Goal: Find specific page/section: Find specific page/section

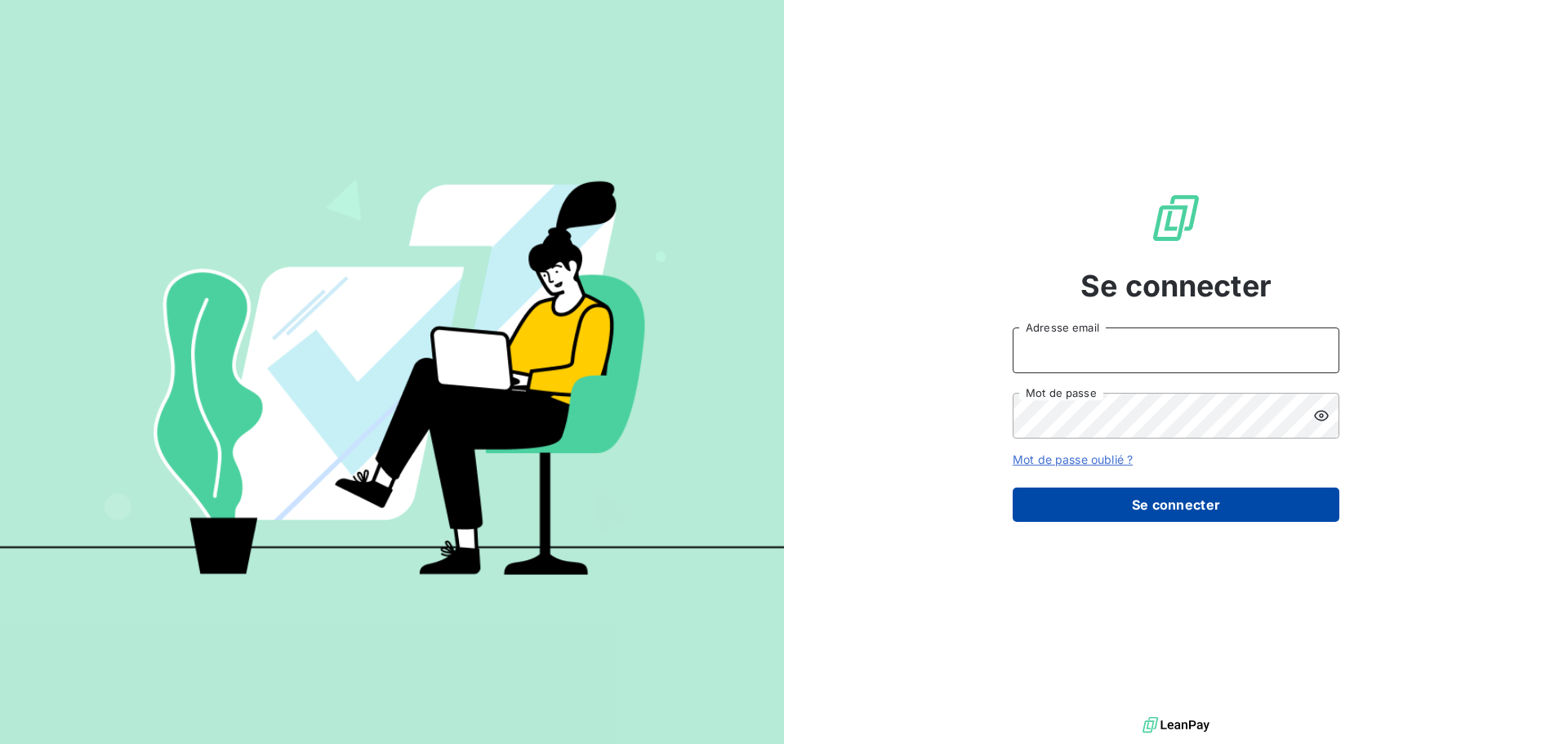
type input "[EMAIL_ADDRESS][DOMAIN_NAME]"
click at [1133, 511] on button "Se connecter" at bounding box center [1176, 504] width 326 height 34
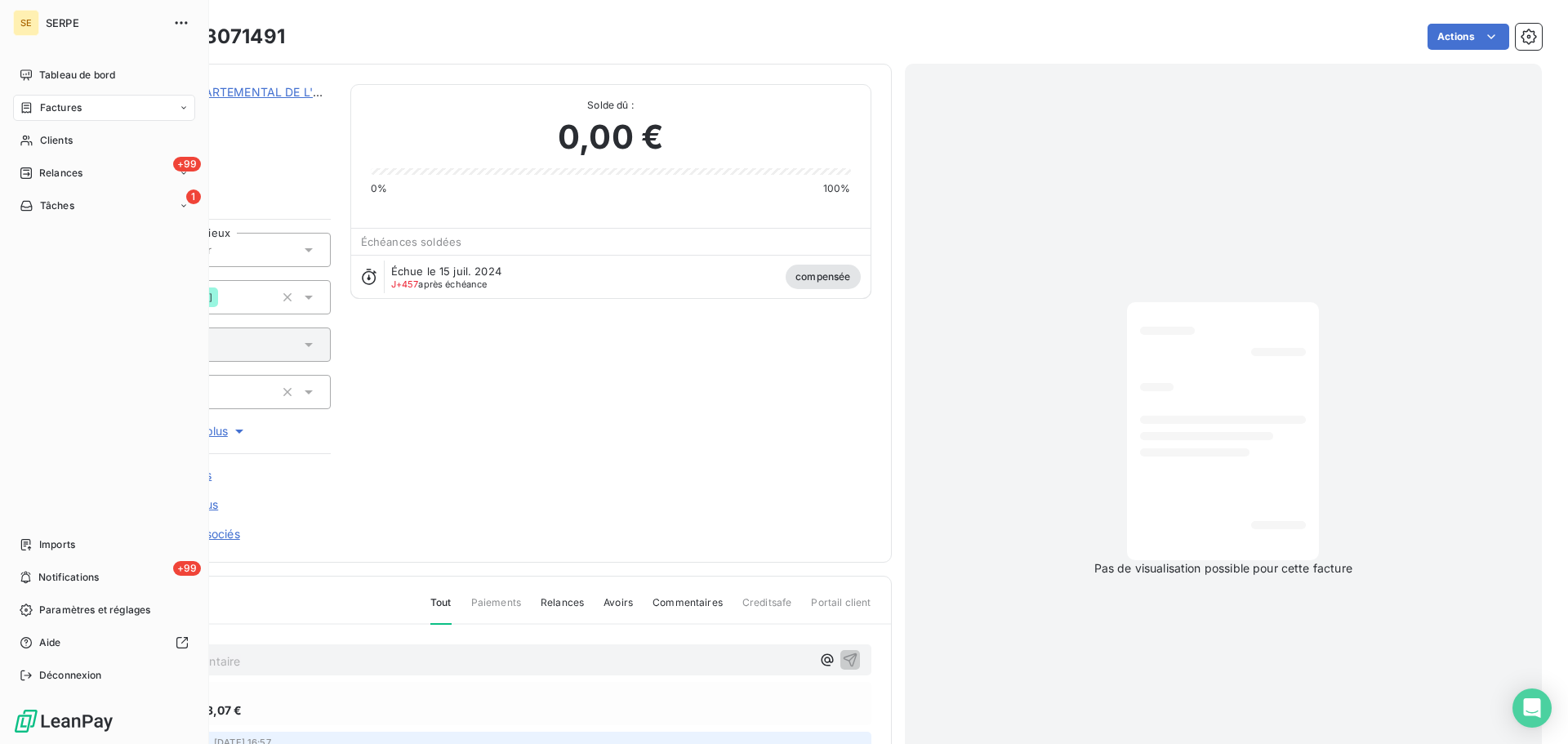
click at [54, 107] on span "Factures" at bounding box center [61, 108] width 42 height 14
click at [58, 139] on span "Factures" at bounding box center [60, 140] width 42 height 14
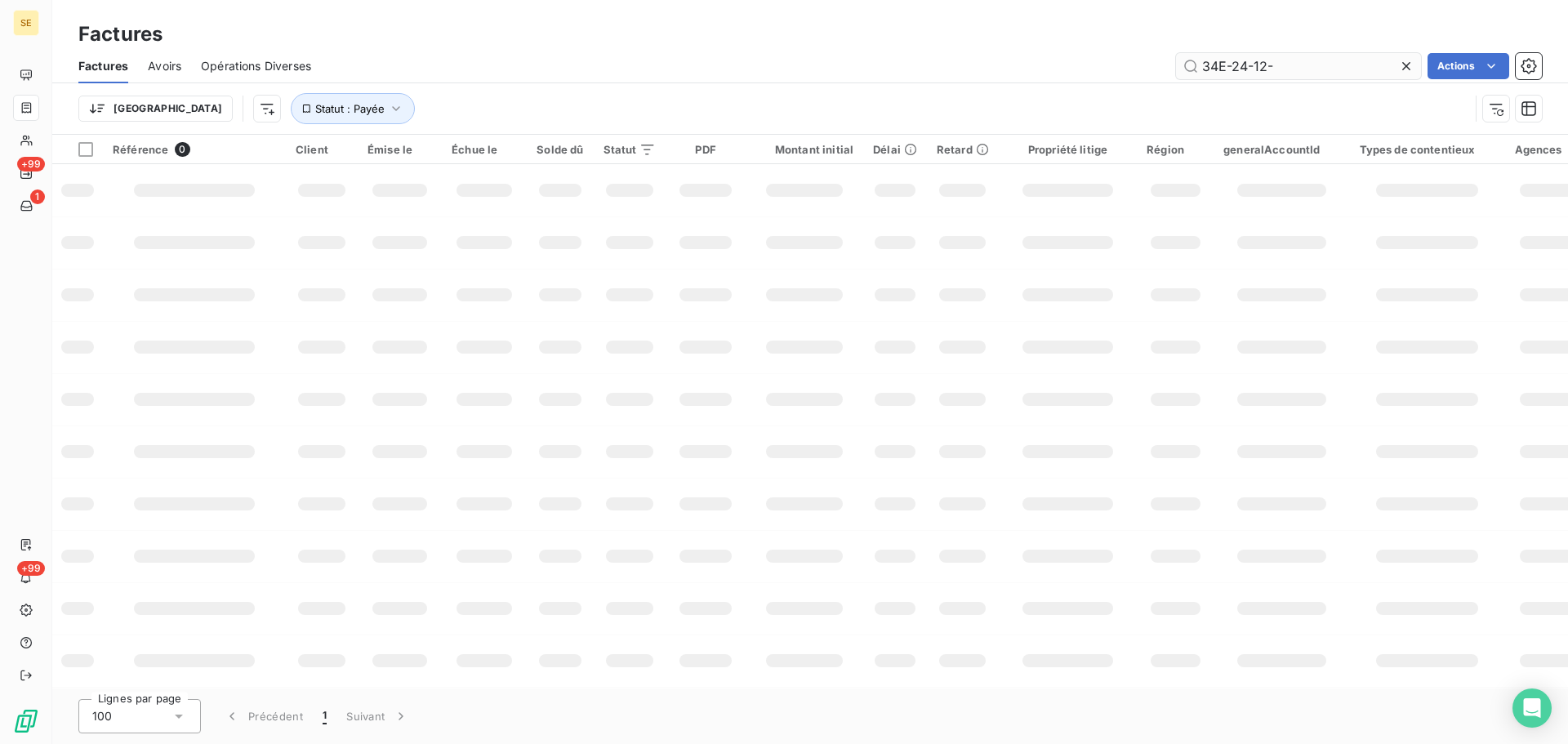
click at [1283, 69] on input "34E-24-12-" at bounding box center [1298, 66] width 245 height 26
type input "34E-25-06-0556"
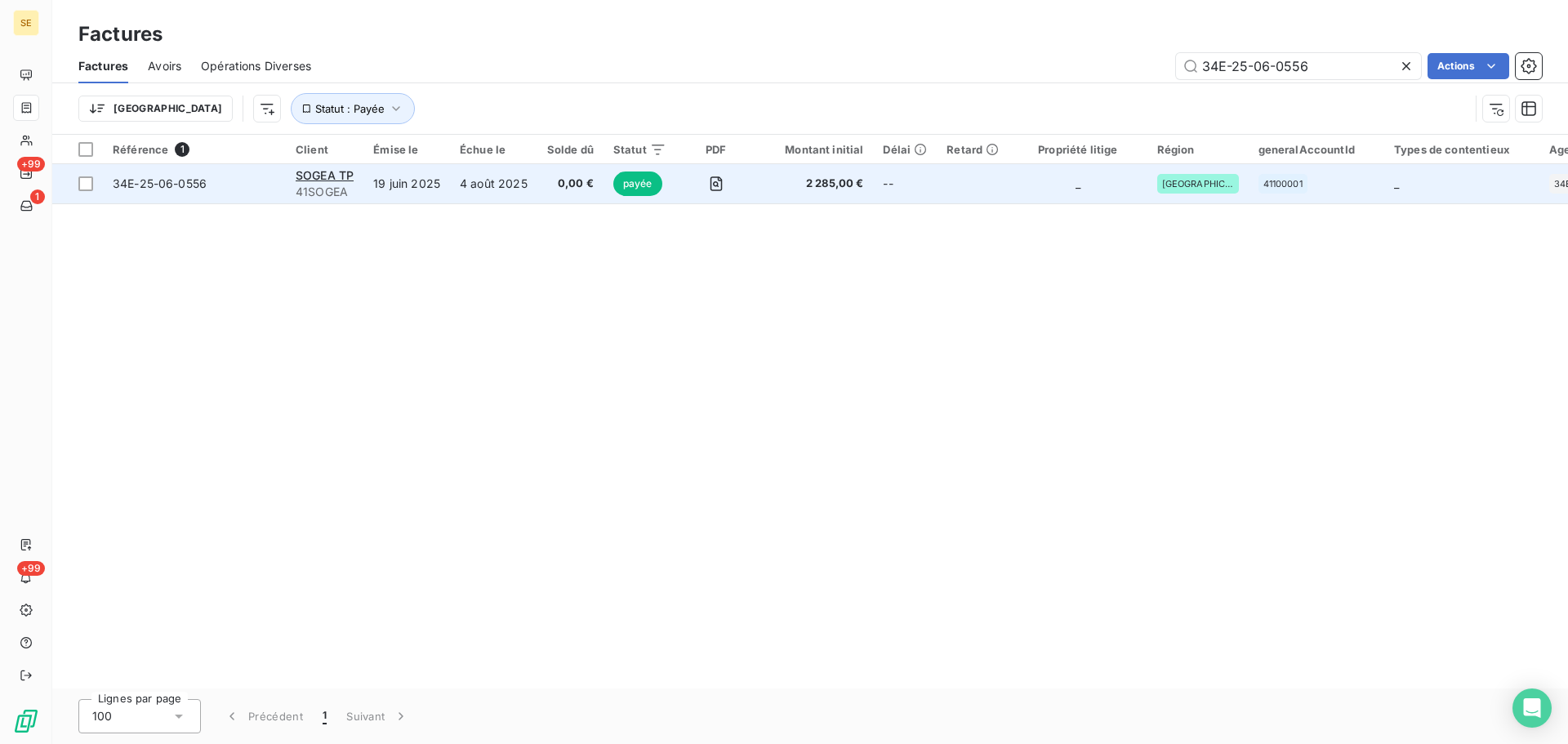
click at [175, 184] on span "34E-25-06-0556" at bounding box center [160, 183] width 94 height 14
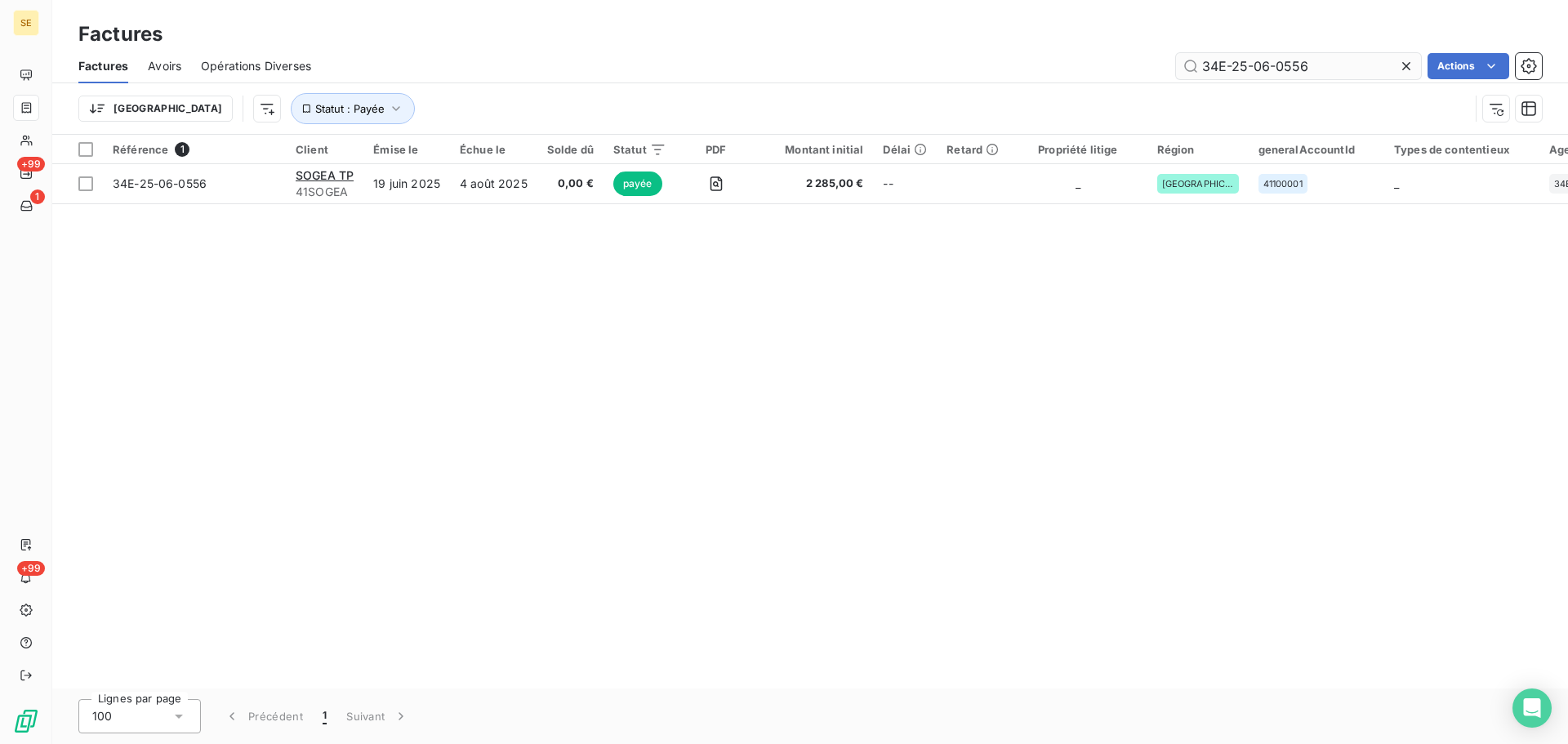
click at [1317, 70] on input "34E-25-06-0556" at bounding box center [1298, 66] width 245 height 26
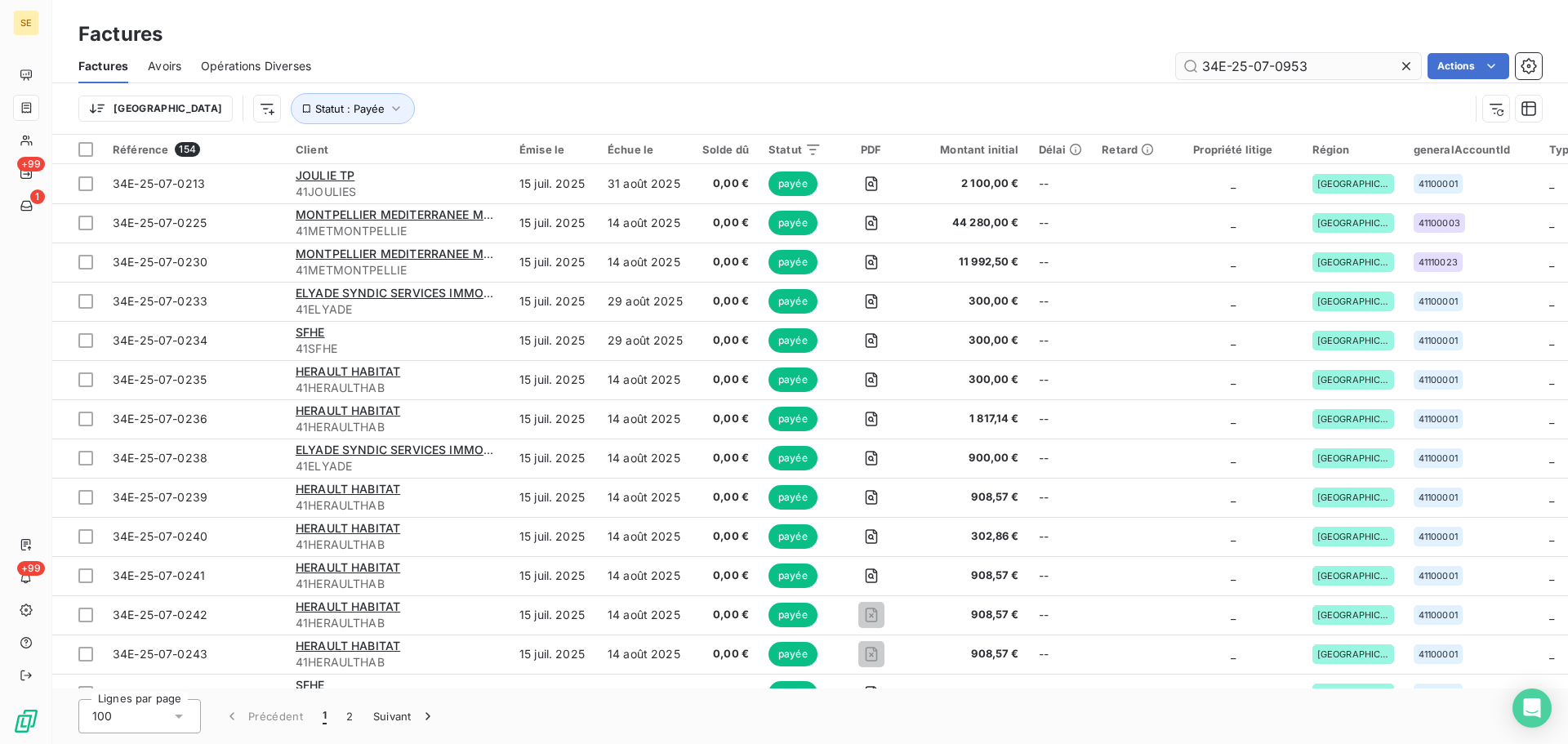
type input "34E-25-07-0953"
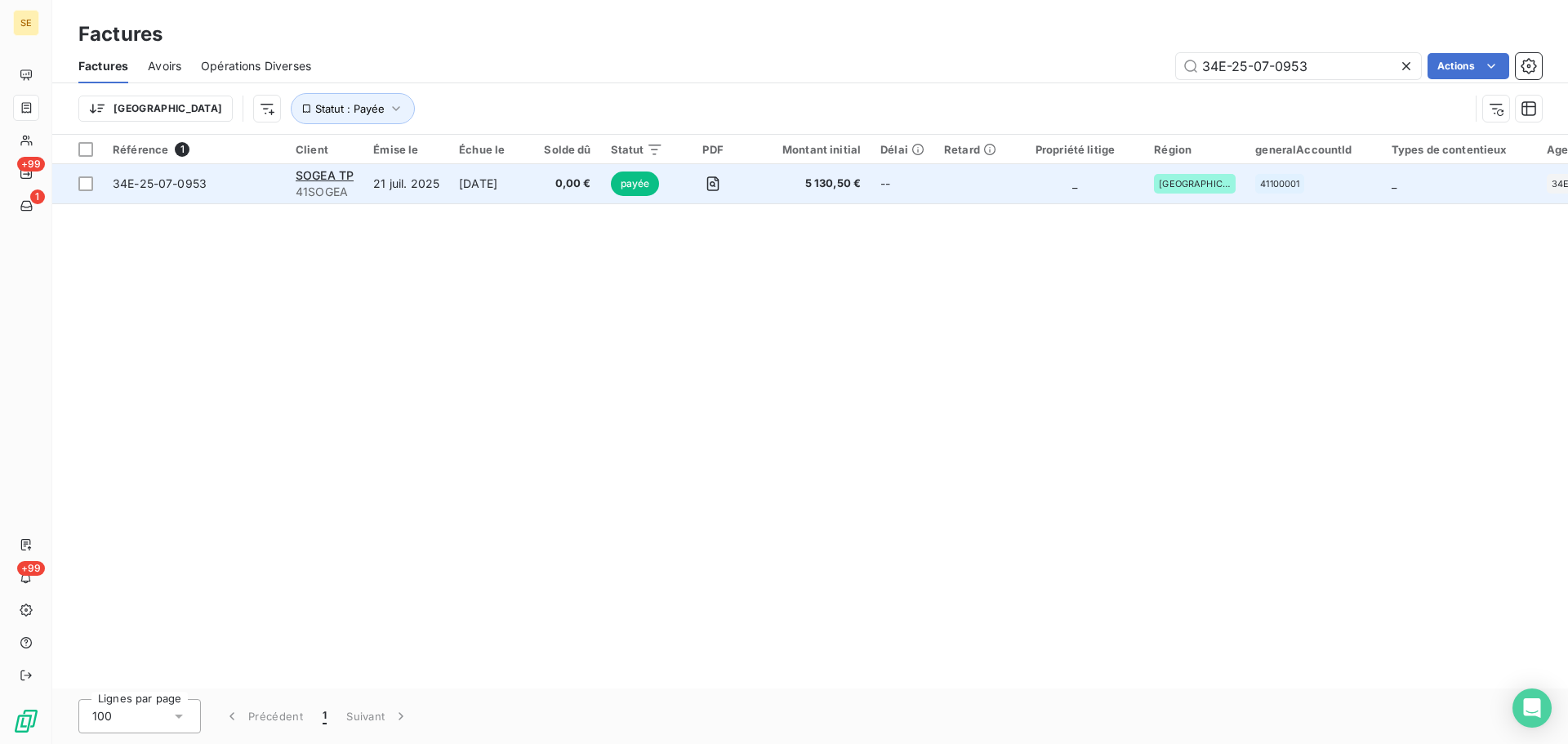
click at [163, 188] on span "34E-25-07-0953" at bounding box center [160, 183] width 94 height 14
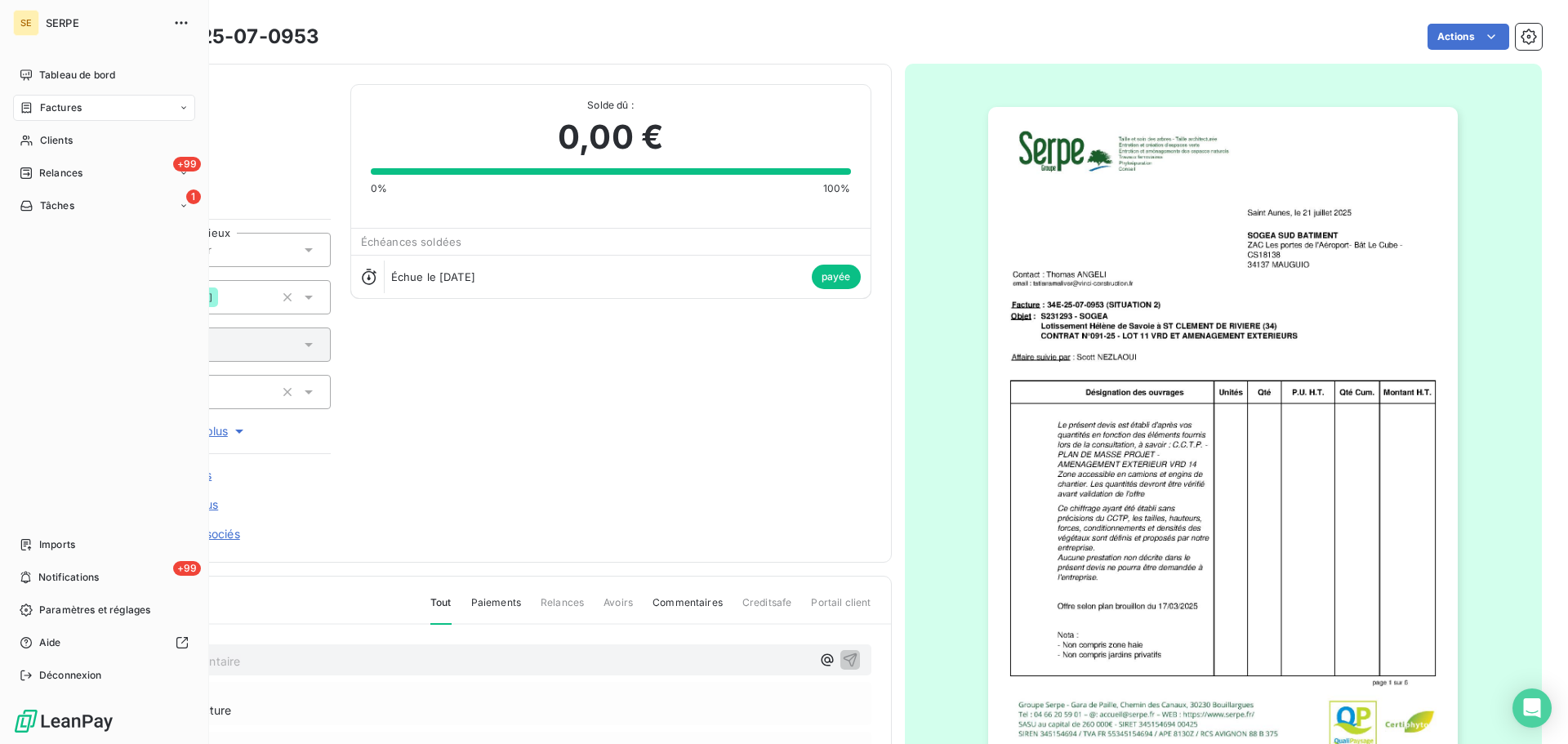
click at [63, 109] on span "Factures" at bounding box center [61, 108] width 42 height 14
click at [61, 143] on span "Factures" at bounding box center [60, 140] width 42 height 14
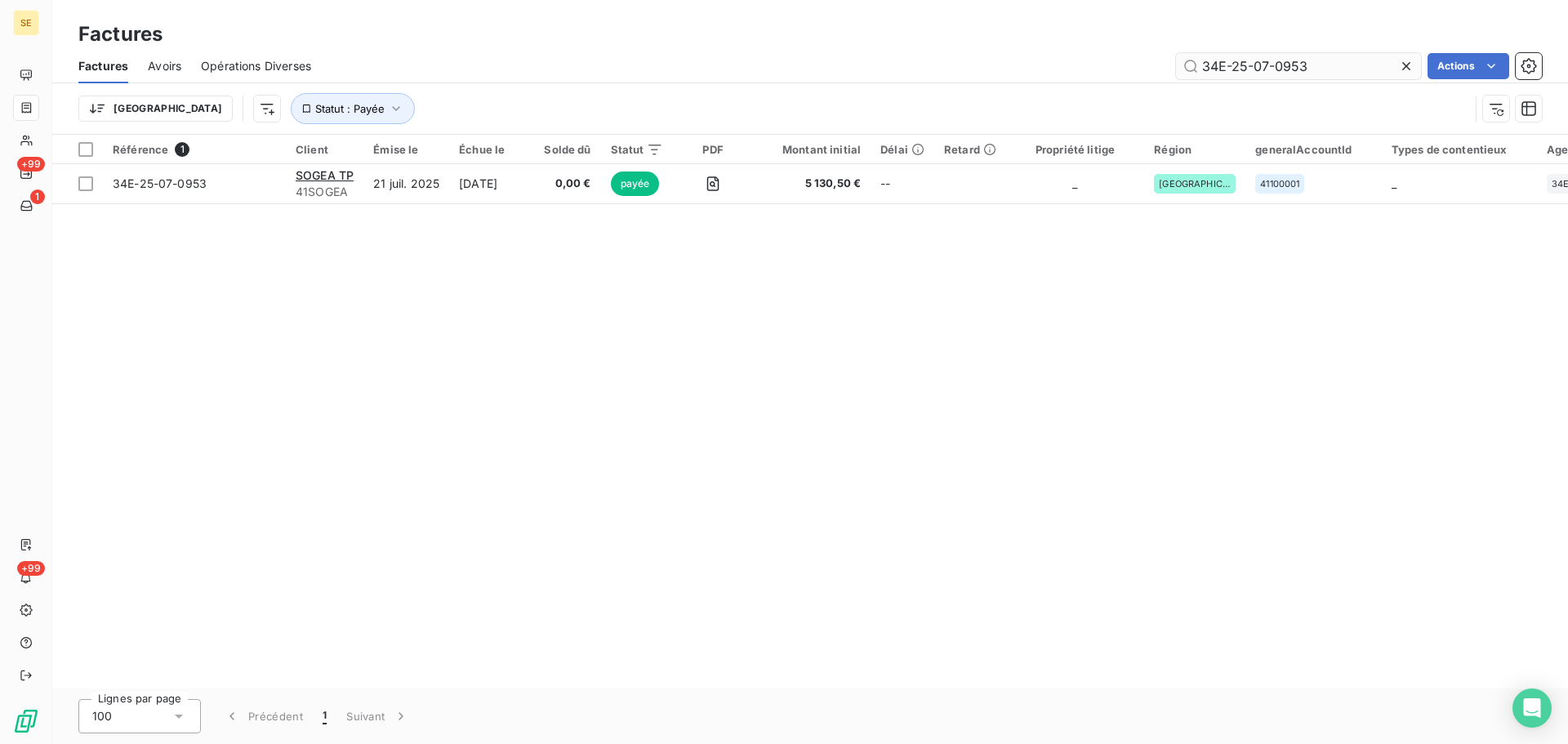
click at [1339, 65] on input "34E-25-07-0953" at bounding box center [1298, 66] width 245 height 26
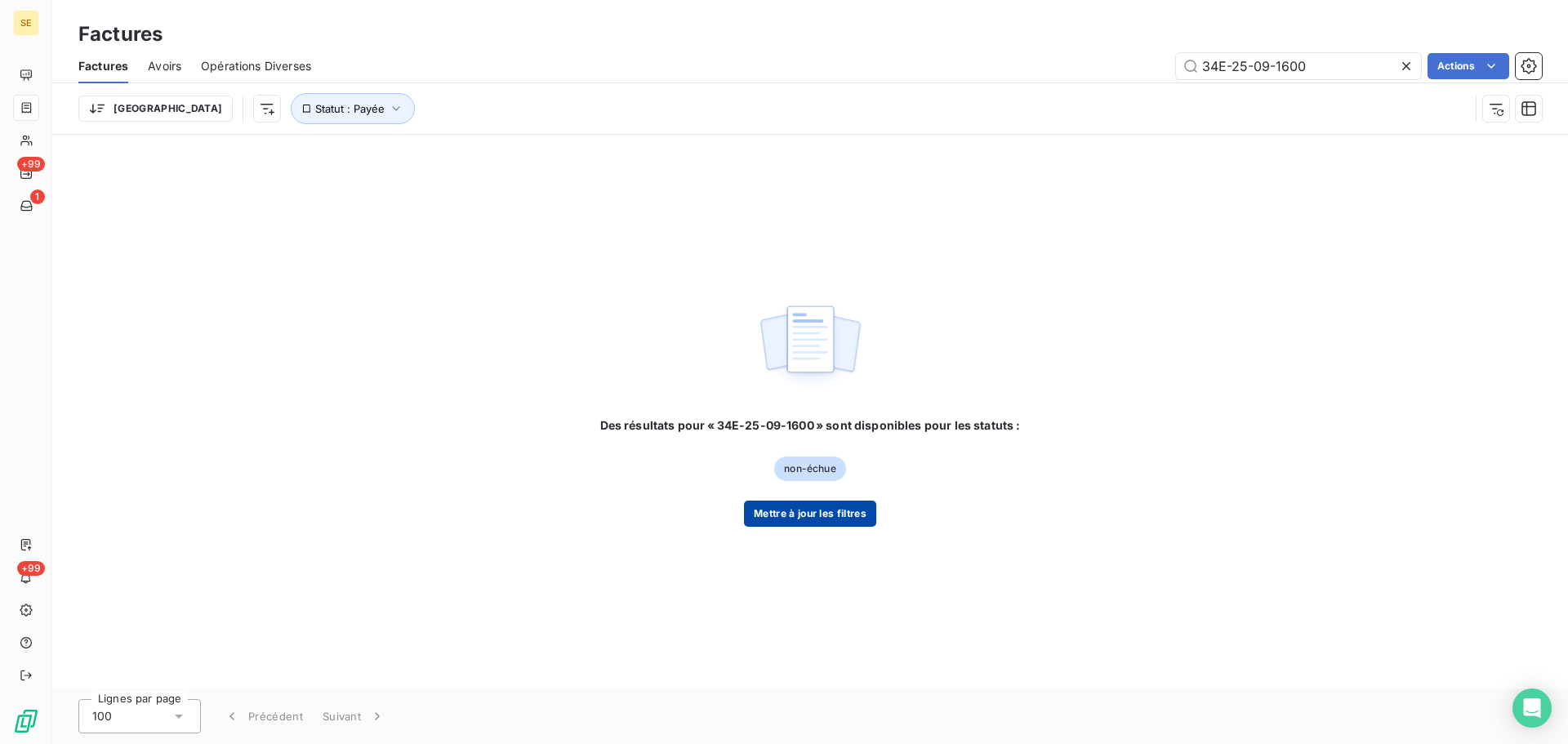
type input "34E-25-09-1600"
click at [836, 513] on button "Mettre à jour les filtres" at bounding box center [810, 513] width 132 height 26
